Goal: Task Accomplishment & Management: Manage account settings

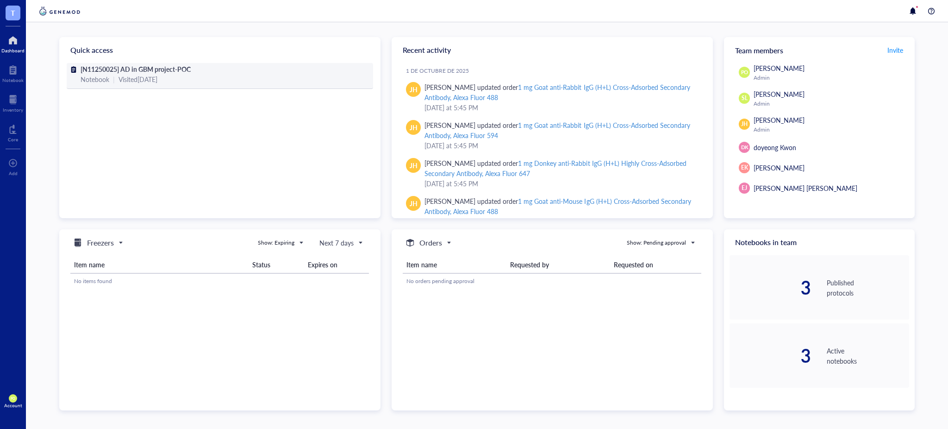
click at [232, 69] on div "[N11250025] AD in GBM project-POC" at bounding box center [220, 69] width 279 height 10
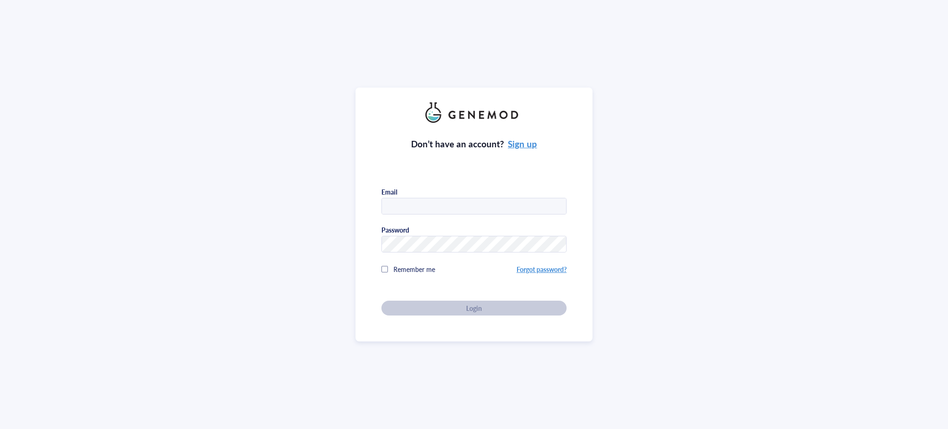
type input "[PERSON_NAME][EMAIL_ADDRESS][PERSON_NAME][DOMAIN_NAME]"
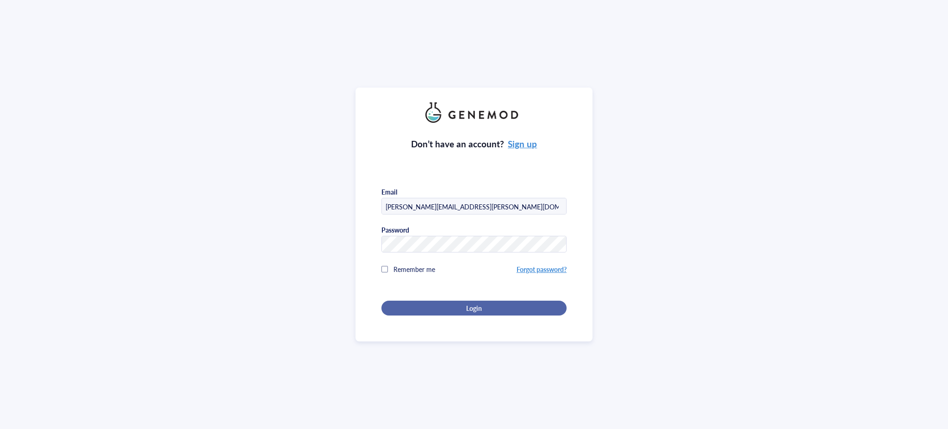
click at [475, 306] on span "Login" at bounding box center [474, 308] width 16 height 8
